Goal: Check status: Check status

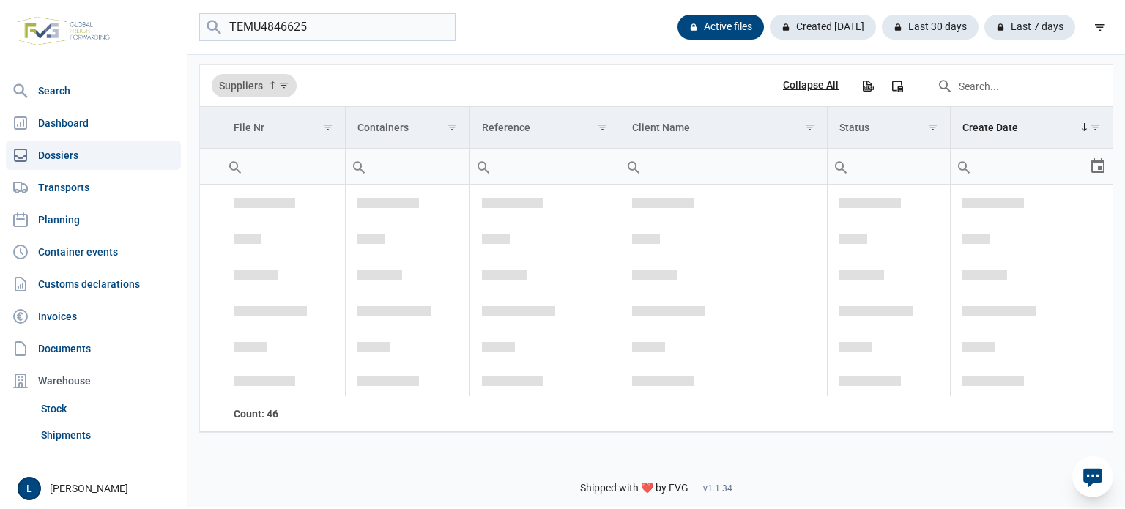
type input "TEMU4846625"
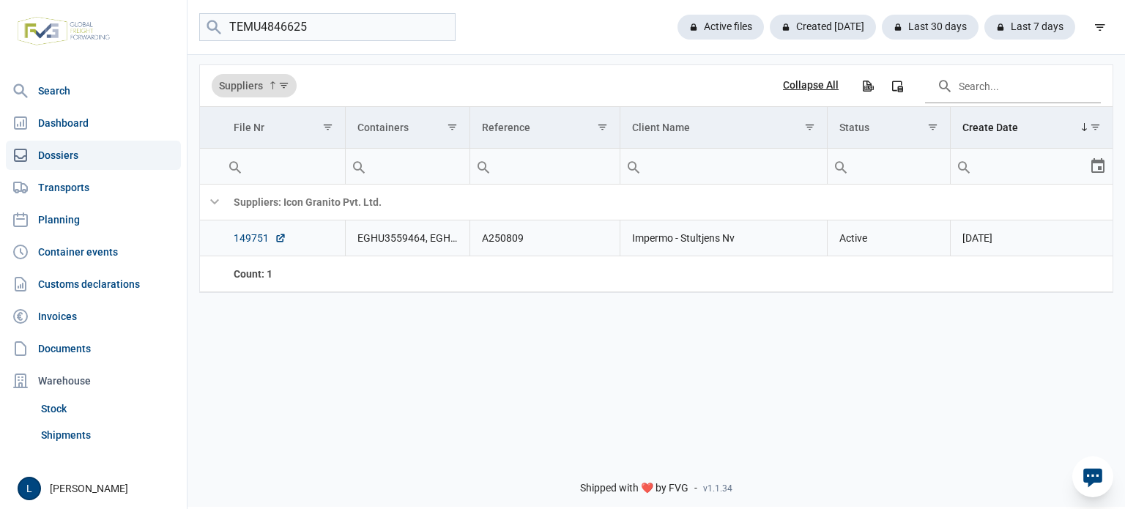
click at [259, 237] on link "149751" at bounding box center [260, 238] width 53 height 15
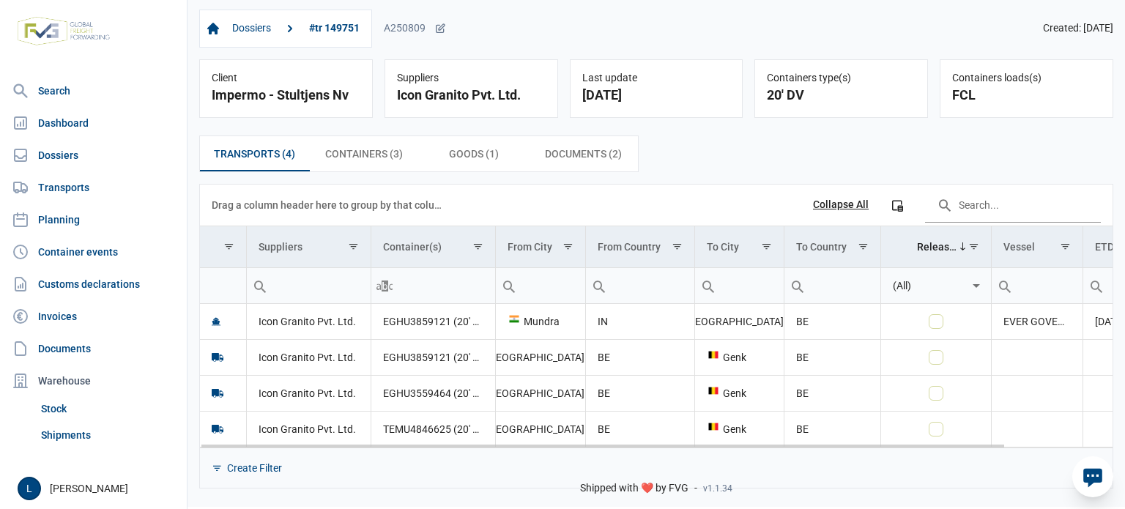
drag, startPoint x: 739, startPoint y: 441, endPoint x: 750, endPoint y: 441, distance: 11.7
click at [1064, 454] on body "For evaluation purposes only. Redistribution prohibited. Please register an exi…" at bounding box center [562, 228] width 1125 height 509
click at [1033, 448] on div "Create Filter" at bounding box center [656, 468] width 913 height 40
click at [1035, 443] on div "Data grid with 4 rows and 11 columns" at bounding box center [656, 445] width 913 height 4
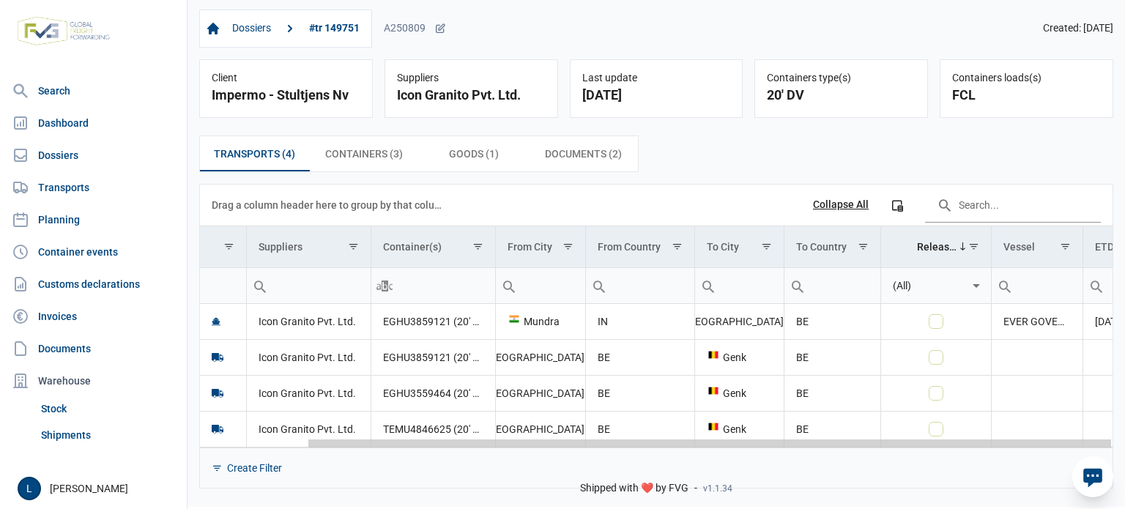
scroll to position [0, 121]
